Goal: Information Seeking & Learning: Check status

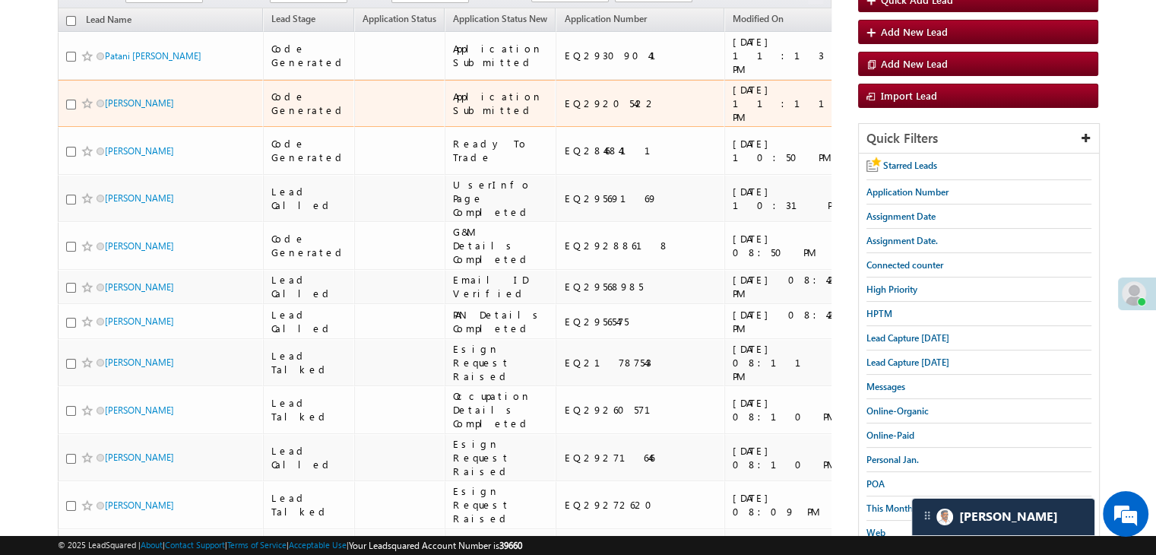
scroll to position [0, 6]
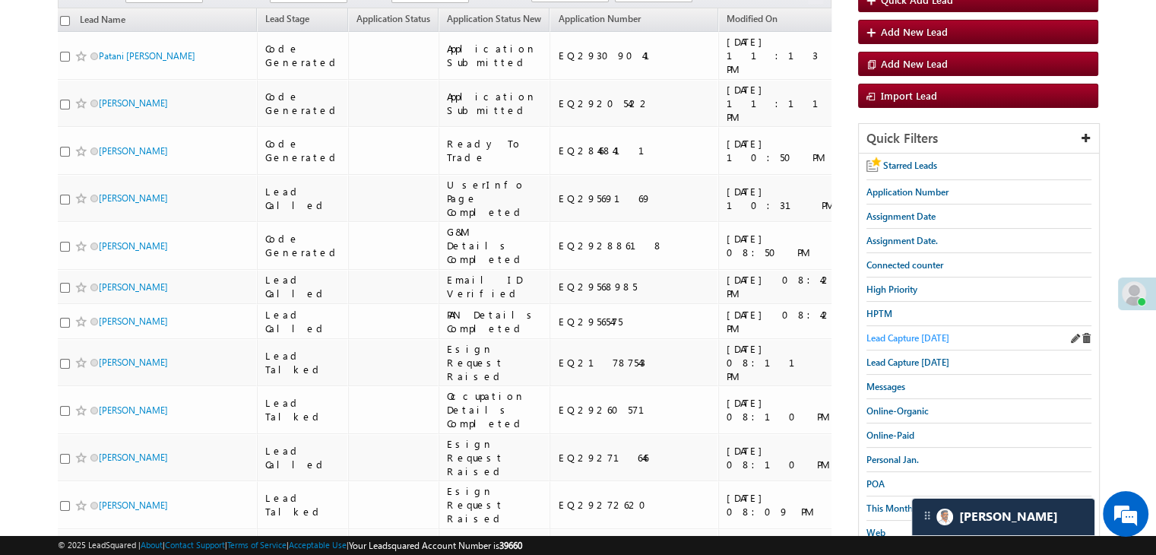
click at [903, 332] on span "Lead Capture today" at bounding box center [907, 337] width 83 height 11
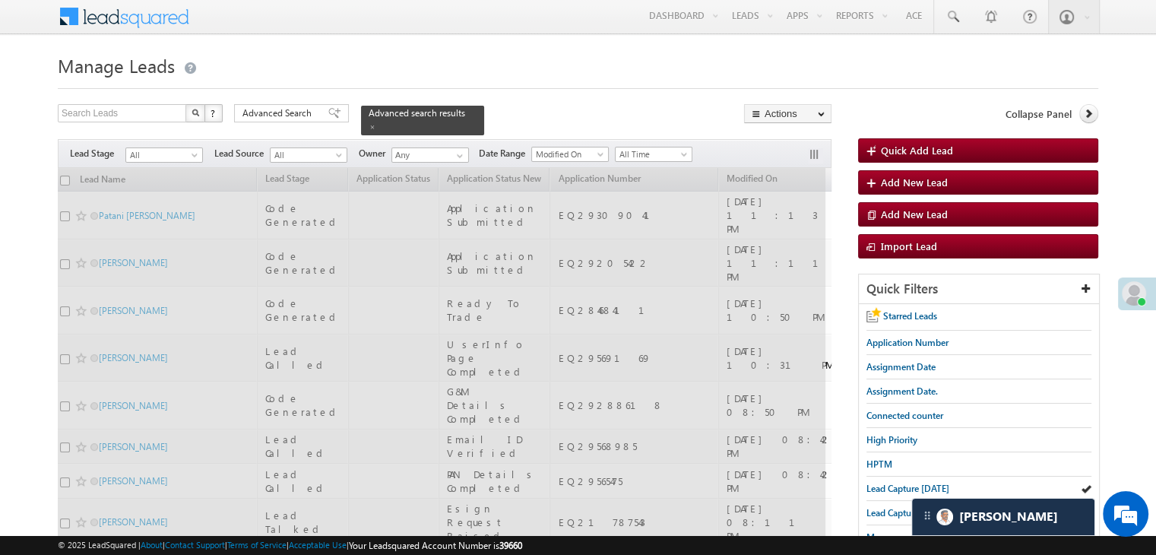
scroll to position [0, 0]
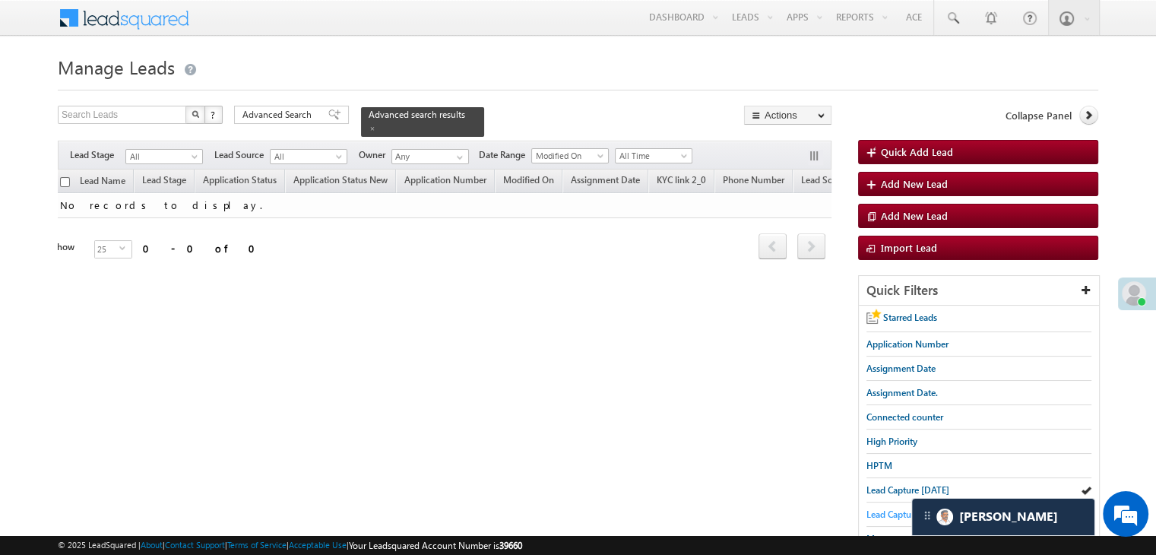
click at [885, 508] on span "Lead Capture yesterday" at bounding box center [907, 513] width 83 height 11
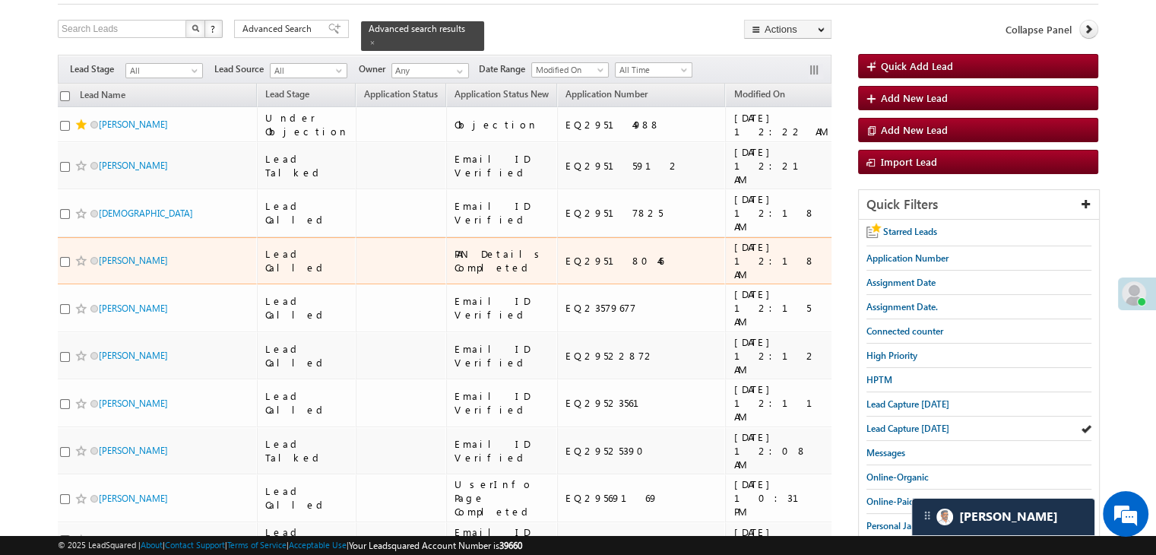
scroll to position [76, 0]
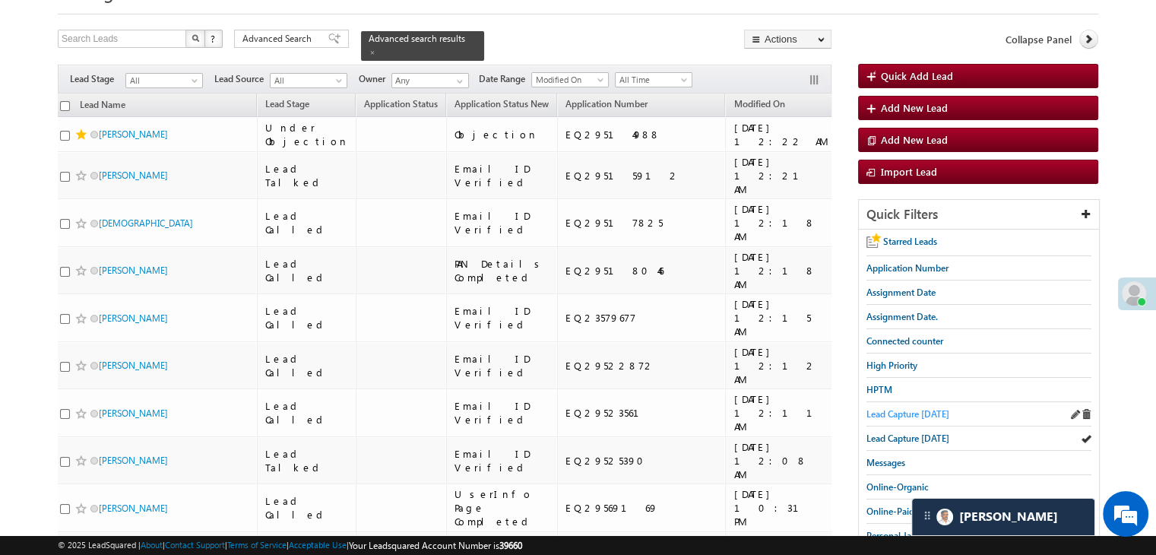
click at [881, 410] on span "Lead Capture [DATE]" at bounding box center [907, 413] width 83 height 11
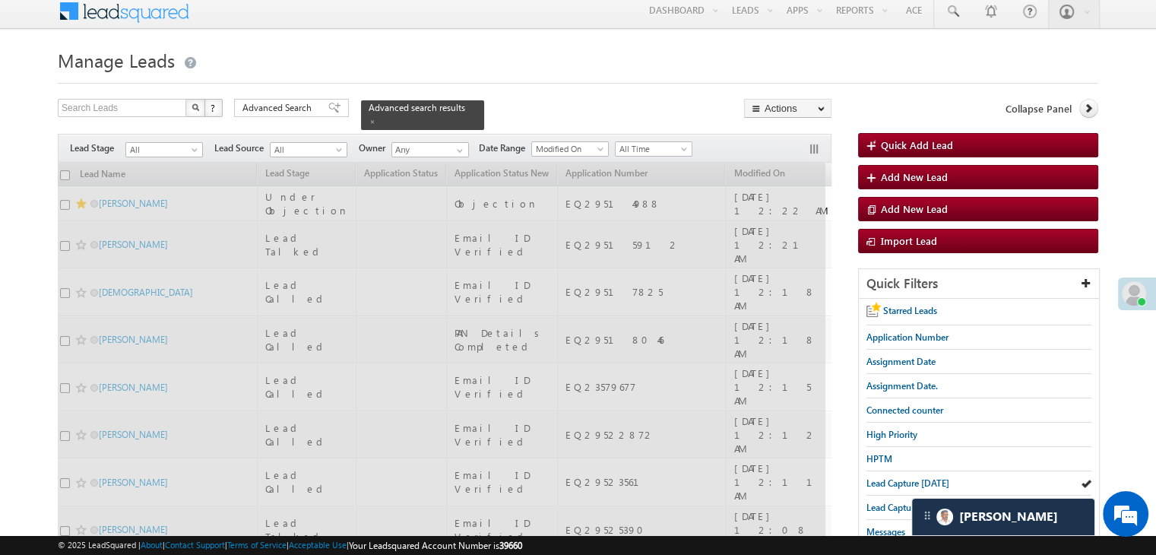
scroll to position [0, 0]
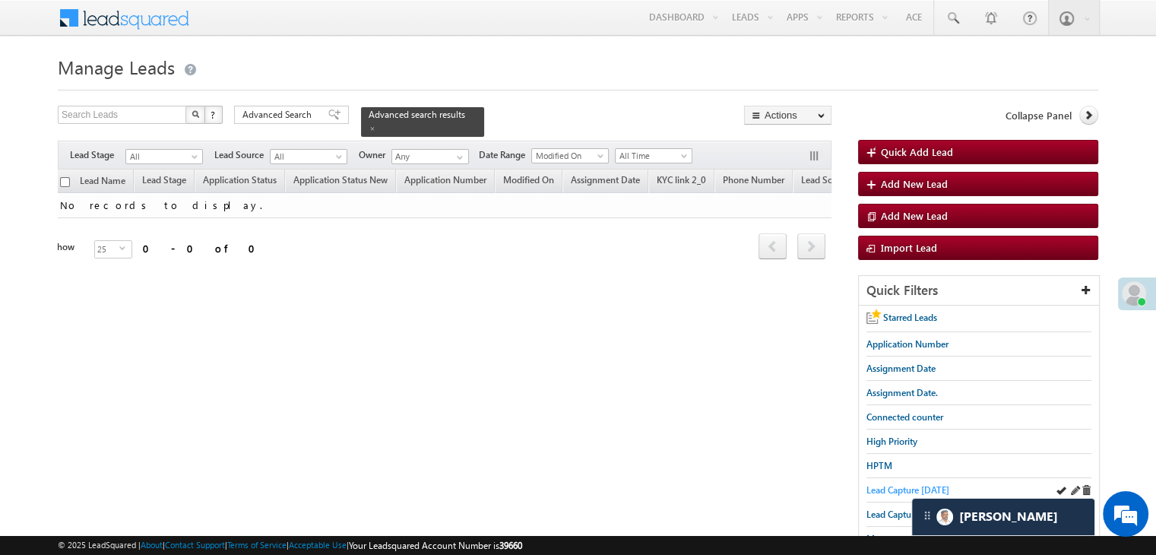
click at [870, 489] on span "Lead Capture [DATE]" at bounding box center [907, 489] width 83 height 11
click at [897, 487] on span "Lead Capture [DATE]" at bounding box center [907, 489] width 83 height 11
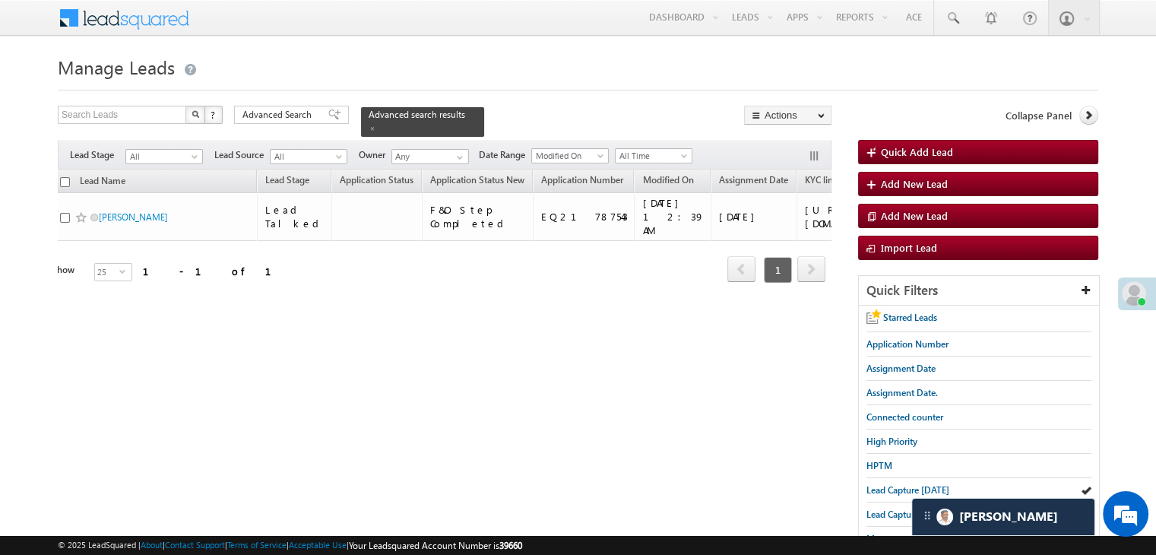
click at [897, 487] on span "Lead Capture [DATE]" at bounding box center [907, 489] width 83 height 11
click at [887, 487] on span "Lead Capture [DATE]" at bounding box center [907, 489] width 83 height 11
click at [887, 485] on span "Lead Capture [DATE]" at bounding box center [907, 489] width 83 height 11
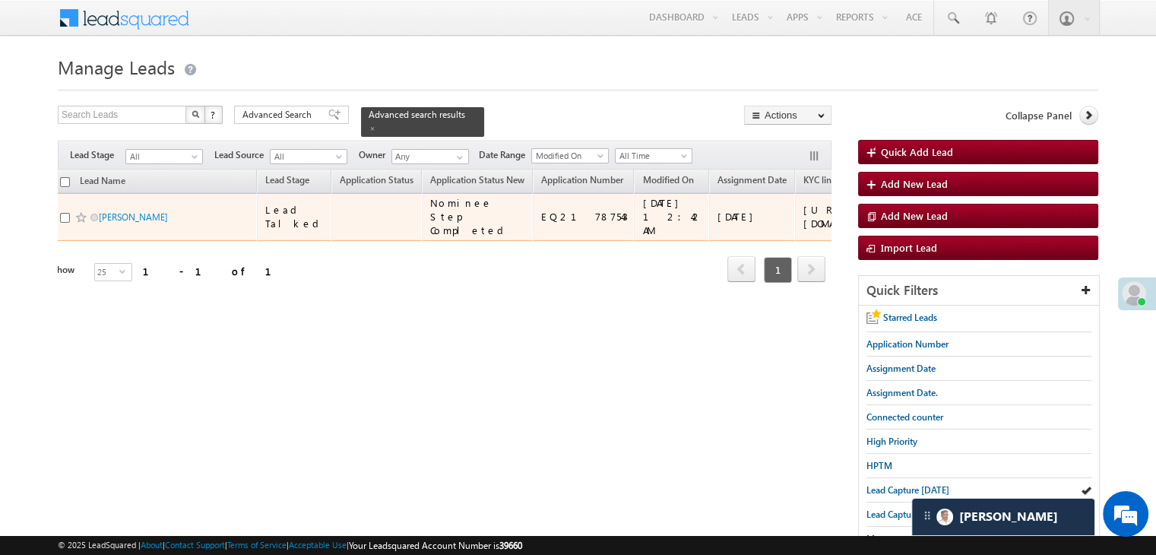
click at [805, 220] on div "https://angelbroking1-pk3em7sa.customui-test.leadsquared.com?leadId=b11d143d-da…" at bounding box center [849, 216] width 93 height 27
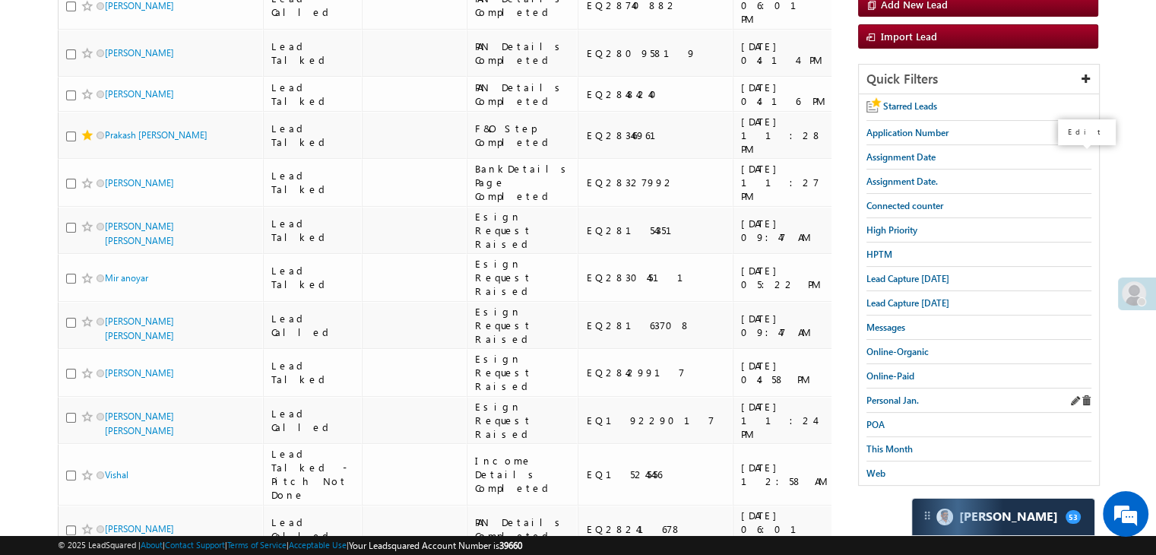
scroll to position [228, 0]
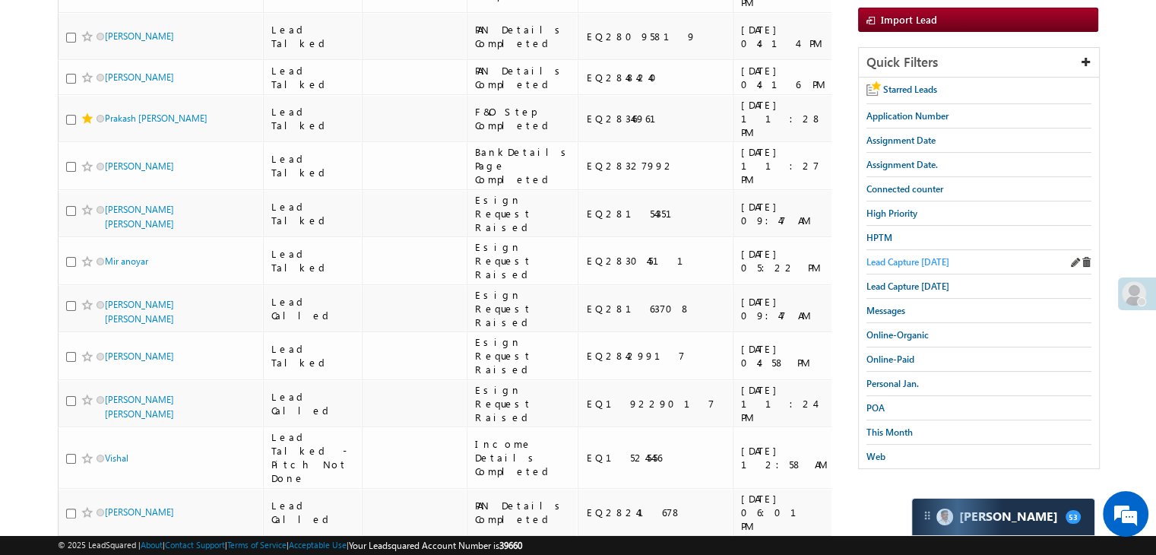
click at [897, 261] on span "Lead Capture today" at bounding box center [907, 261] width 83 height 11
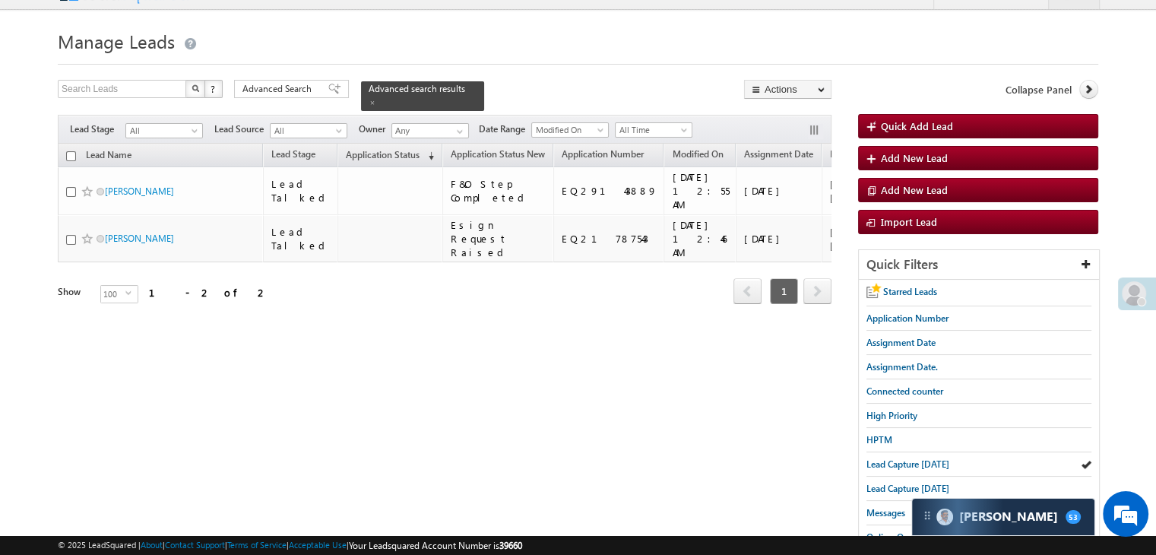
scroll to position [0, 0]
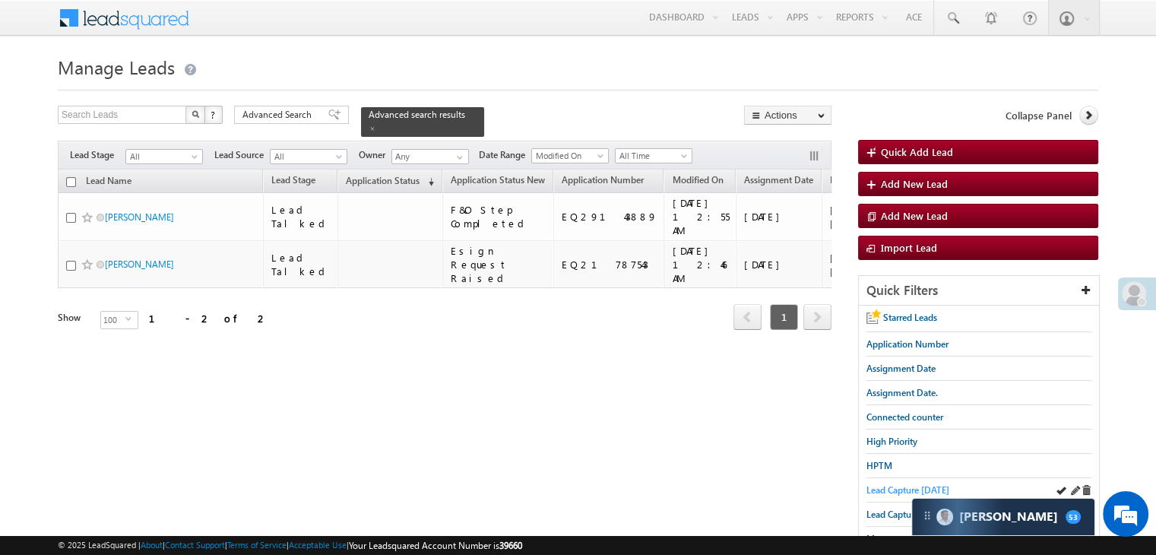
click at [880, 487] on span "Lead Capture today" at bounding box center [907, 489] width 83 height 11
click at [389, 175] on span "Application Status" at bounding box center [383, 180] width 74 height 11
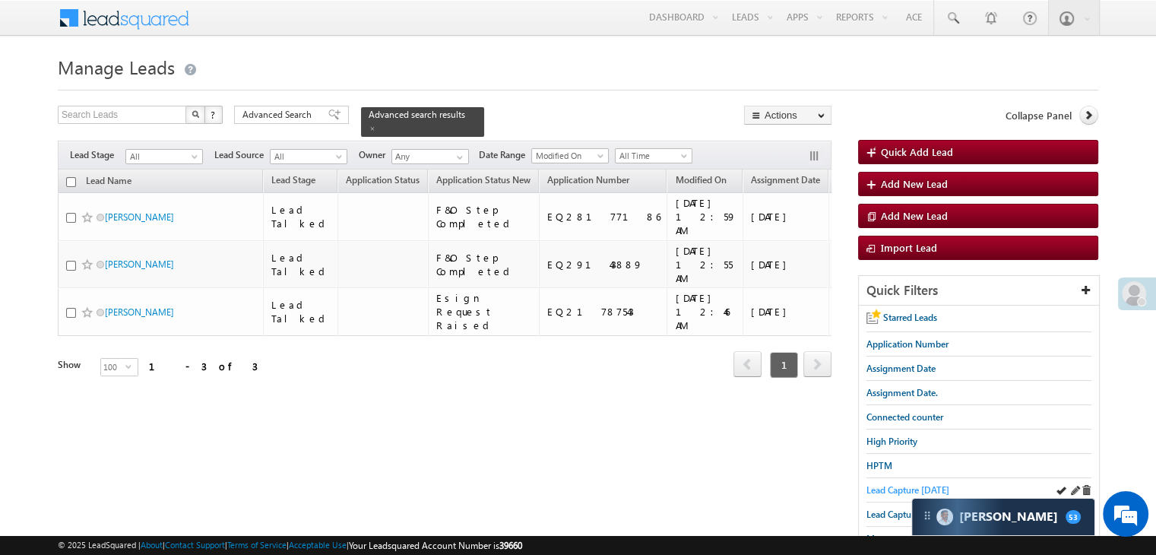
click at [880, 484] on span "Lead Capture today" at bounding box center [907, 489] width 83 height 11
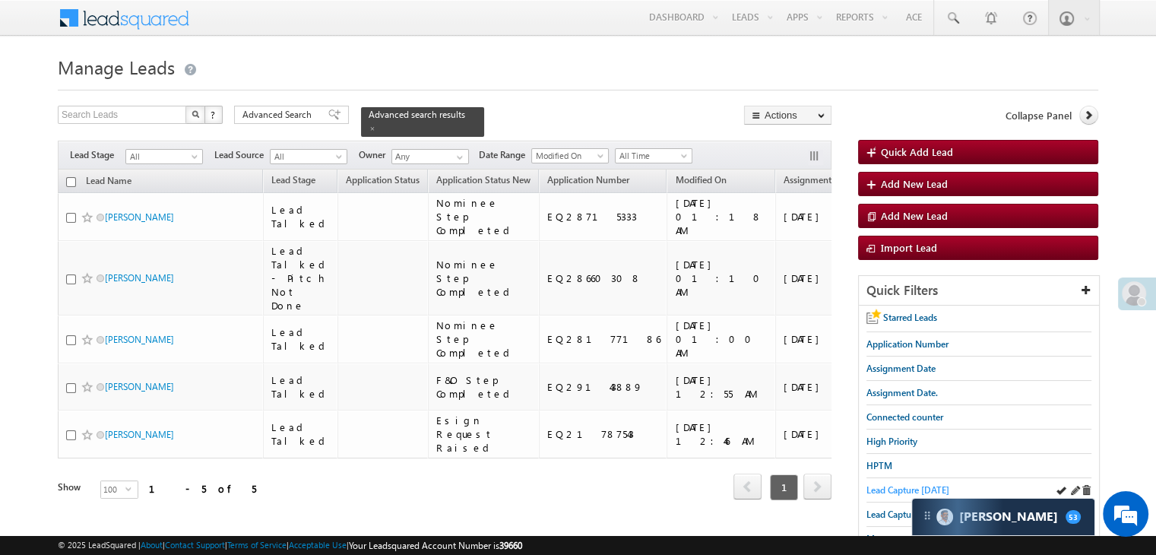
click at [900, 484] on span "Lead Capture today" at bounding box center [907, 489] width 83 height 11
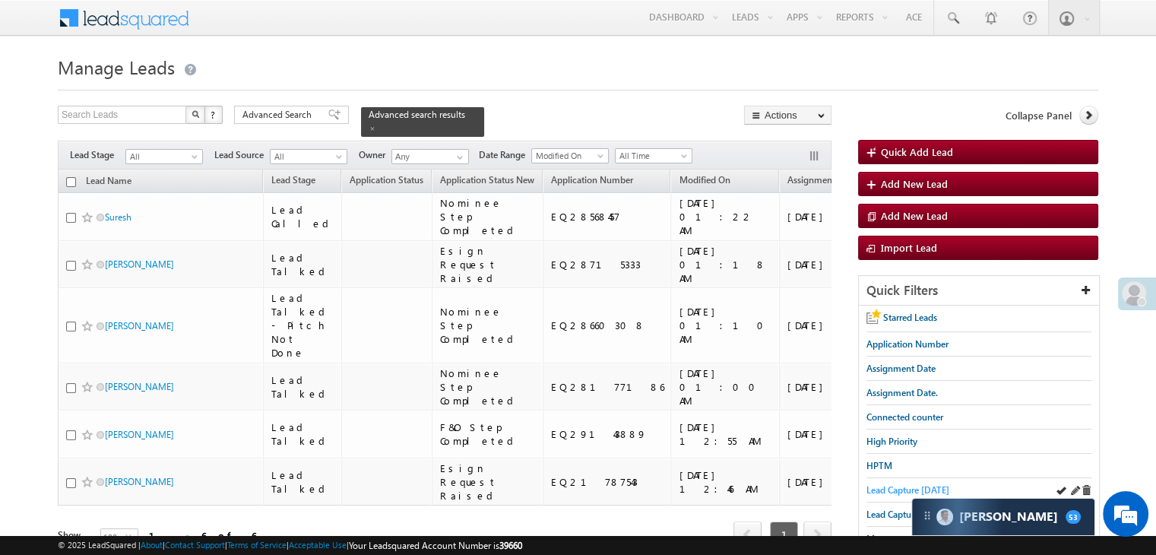
click at [891, 484] on span "Lead Capture today" at bounding box center [907, 489] width 83 height 11
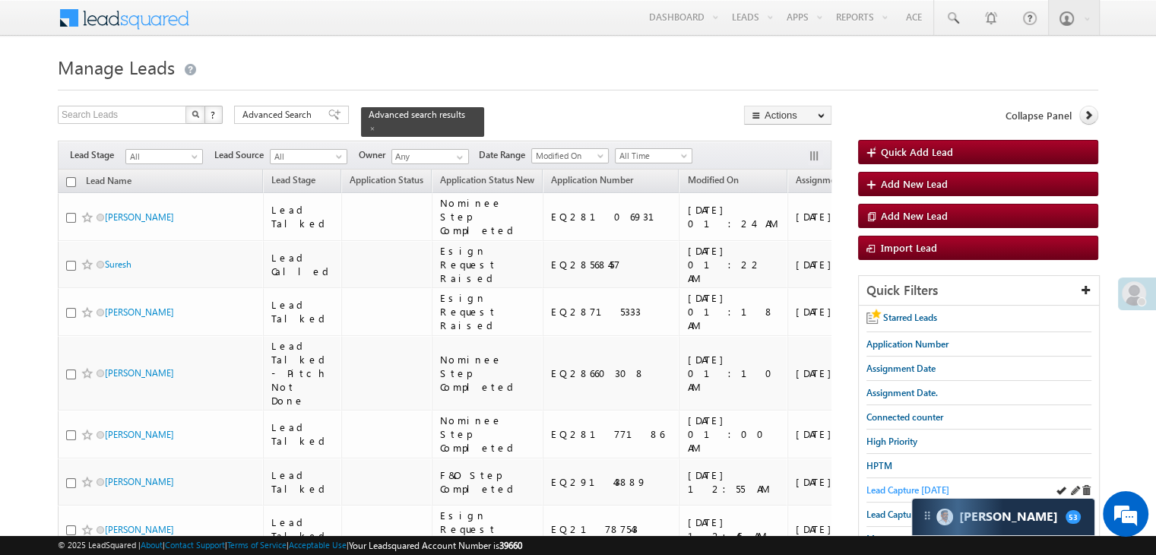
click at [874, 492] on span "Lead Capture today" at bounding box center [907, 489] width 83 height 11
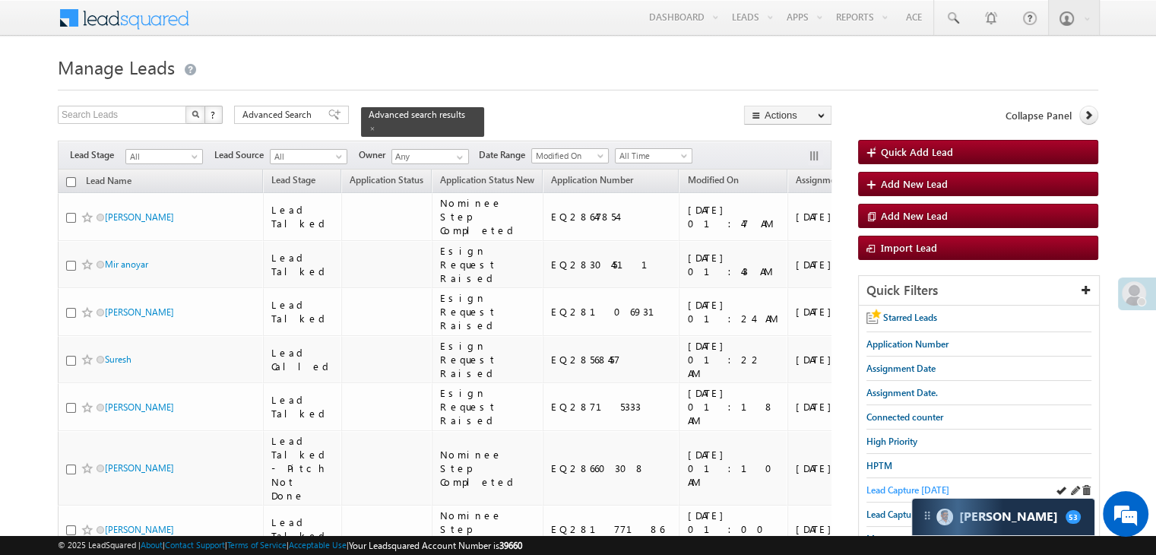
click at [900, 486] on span "Lead Capture today" at bounding box center [907, 489] width 83 height 11
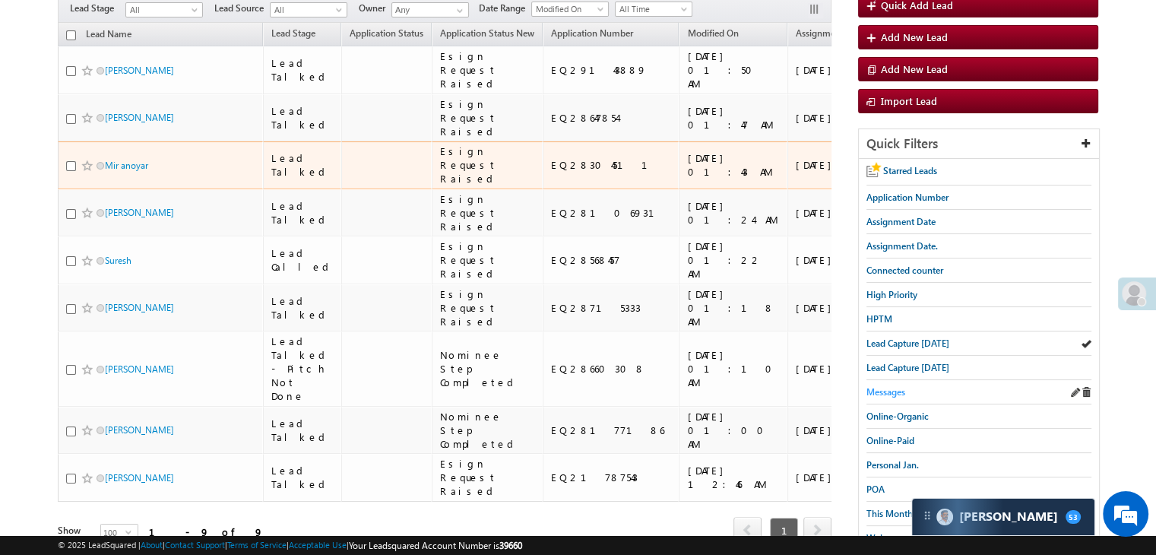
scroll to position [152, 0]
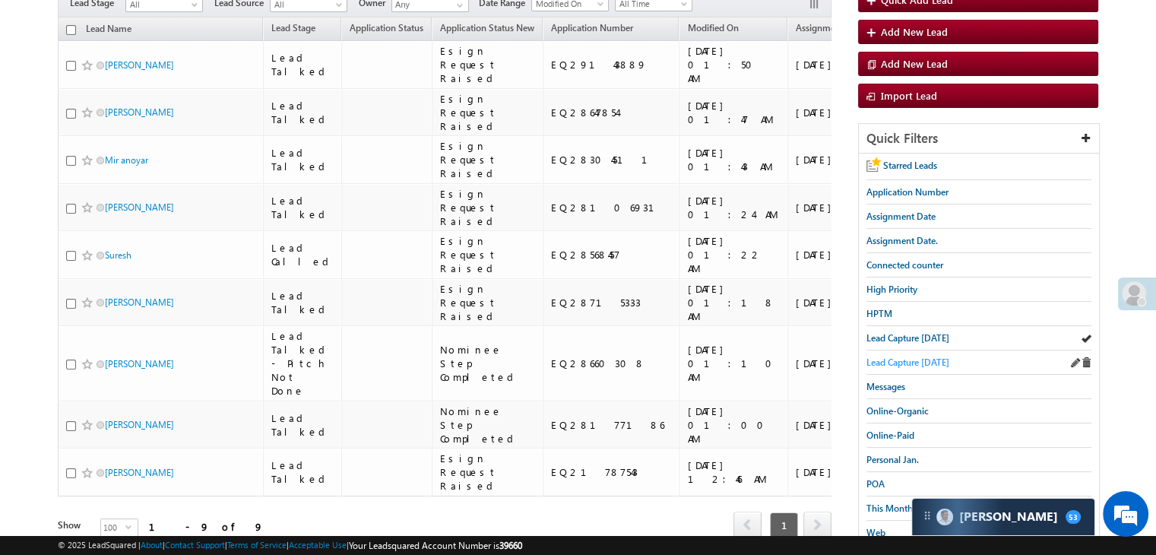
click at [916, 360] on span "Lead Capture yesterday" at bounding box center [907, 361] width 83 height 11
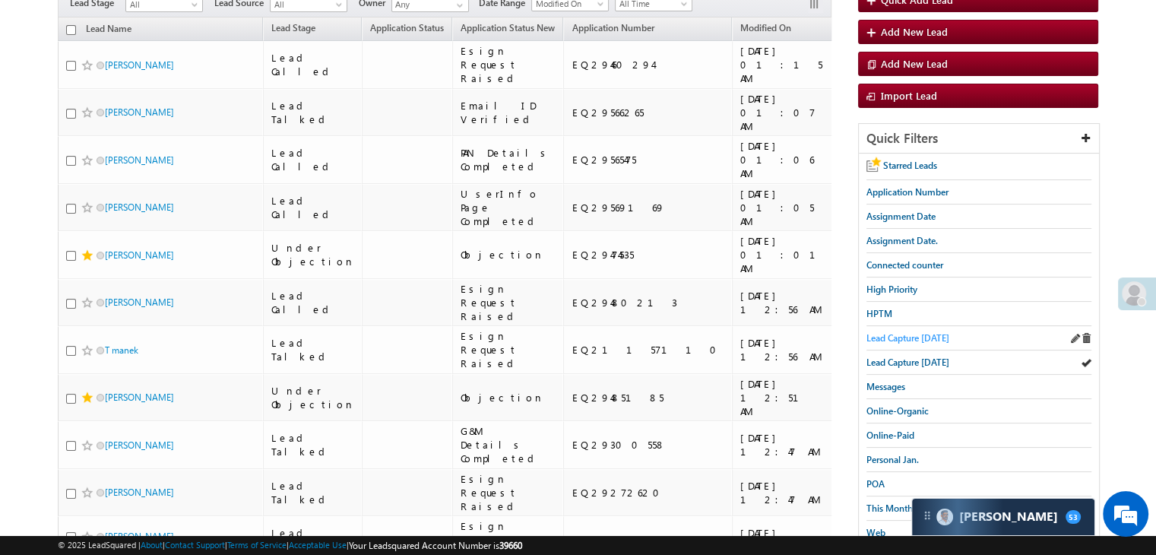
click at [945, 332] on span "Lead Capture today" at bounding box center [907, 337] width 83 height 11
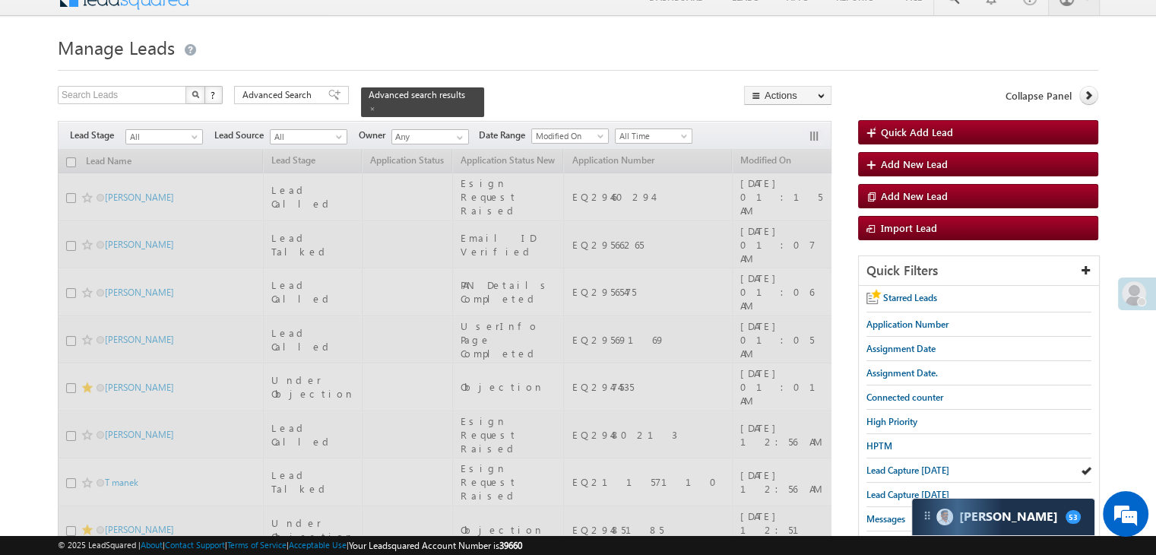
scroll to position [0, 0]
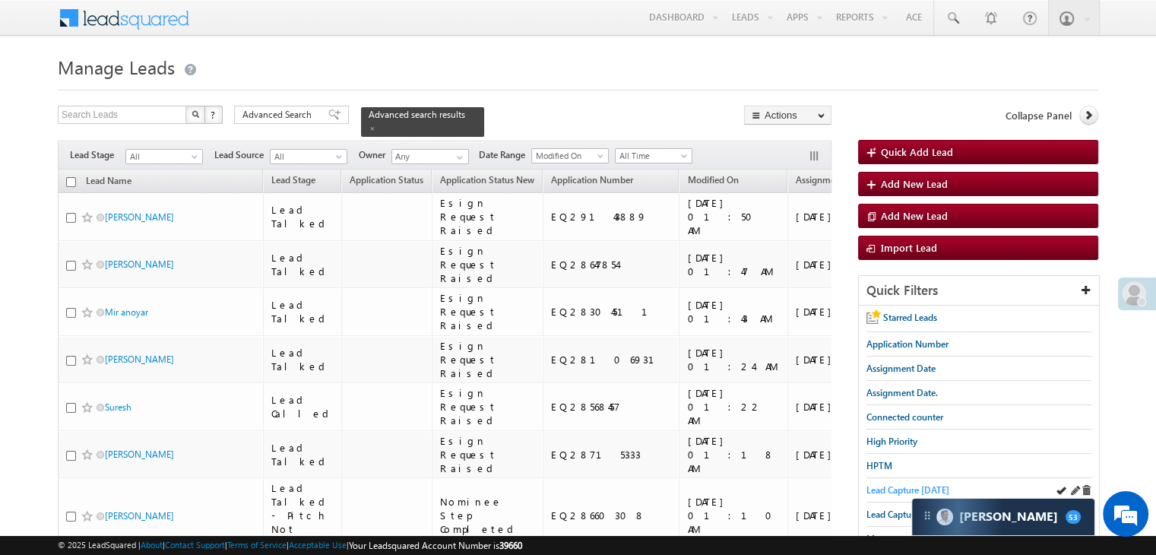
click at [891, 490] on span "Lead Capture [DATE]" at bounding box center [907, 489] width 83 height 11
